Goal: Information Seeking & Learning: Understand process/instructions

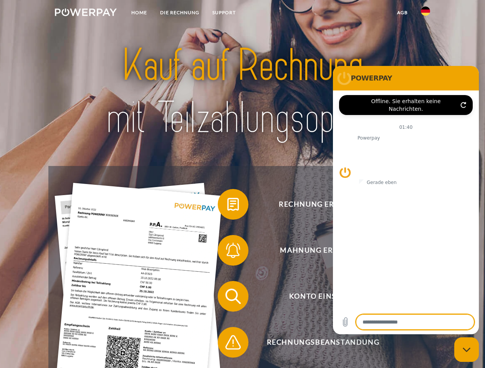
click at [86, 13] on img at bounding box center [86, 12] width 62 height 8
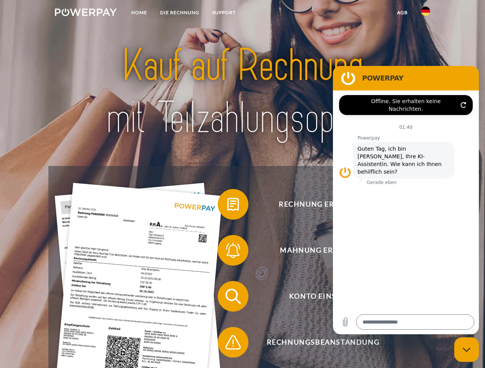
click at [425, 13] on img at bounding box center [425, 11] width 9 height 9
click at [402, 13] on link "agb" at bounding box center [402, 13] width 24 height 14
click at [227, 206] on span at bounding box center [221, 204] width 38 height 38
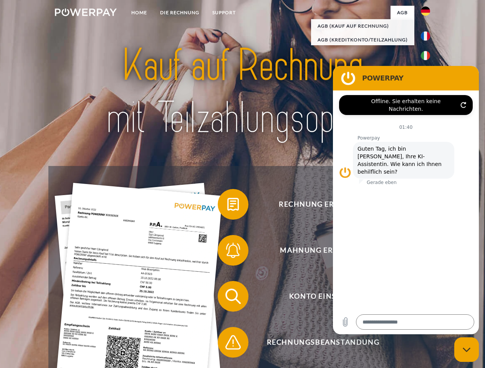
click at [227, 252] on span at bounding box center [221, 250] width 38 height 38
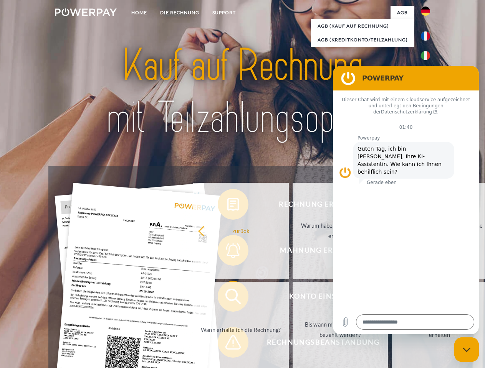
click at [292, 298] on link "Bis wann muss die Rechnung bezahlt werden?" at bounding box center [340, 330] width 96 height 96
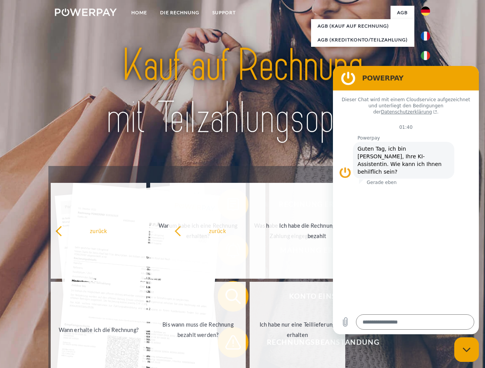
click at [227, 344] on span at bounding box center [221, 343] width 38 height 38
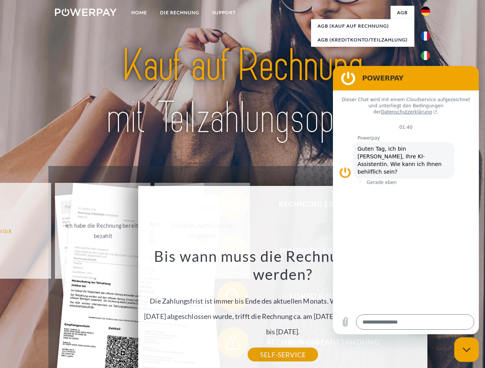
click at [466, 350] on icon "Messaging-Fenster schließen" at bounding box center [466, 350] width 8 height 5
type textarea "*"
